Goal: Task Accomplishment & Management: Use online tool/utility

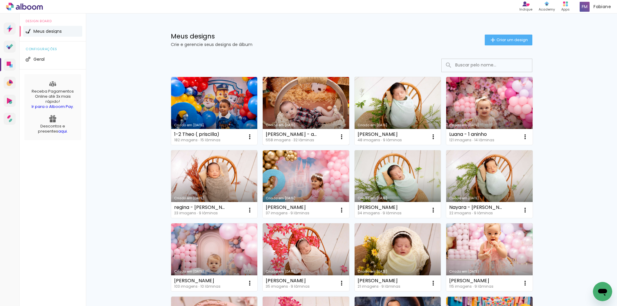
click at [312, 112] on link "Criado em [DATE]" at bounding box center [305, 111] width 86 height 68
